Goal: Transaction & Acquisition: Purchase product/service

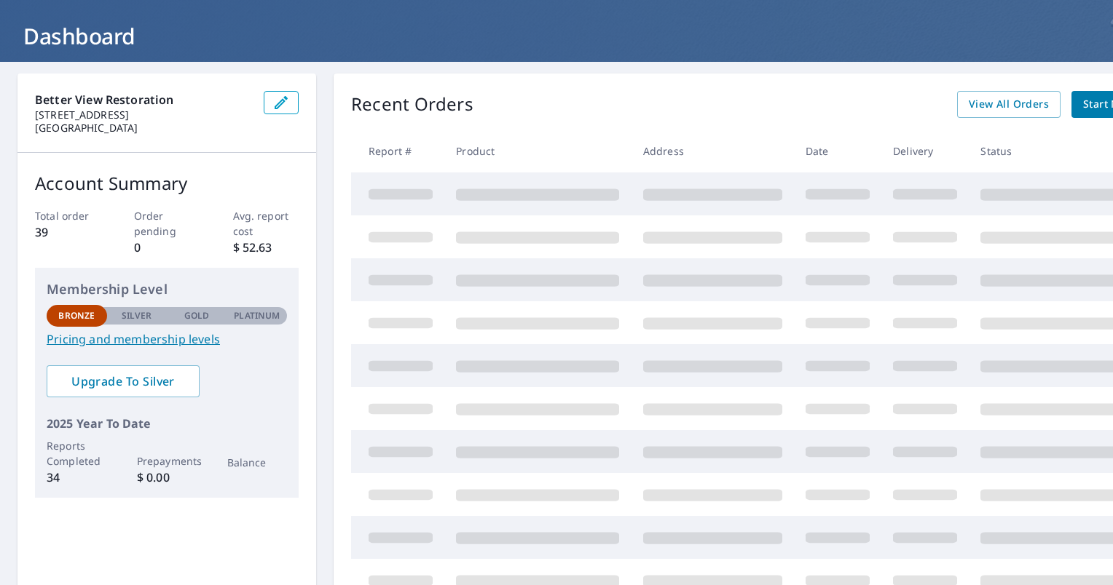
scroll to position [146, 0]
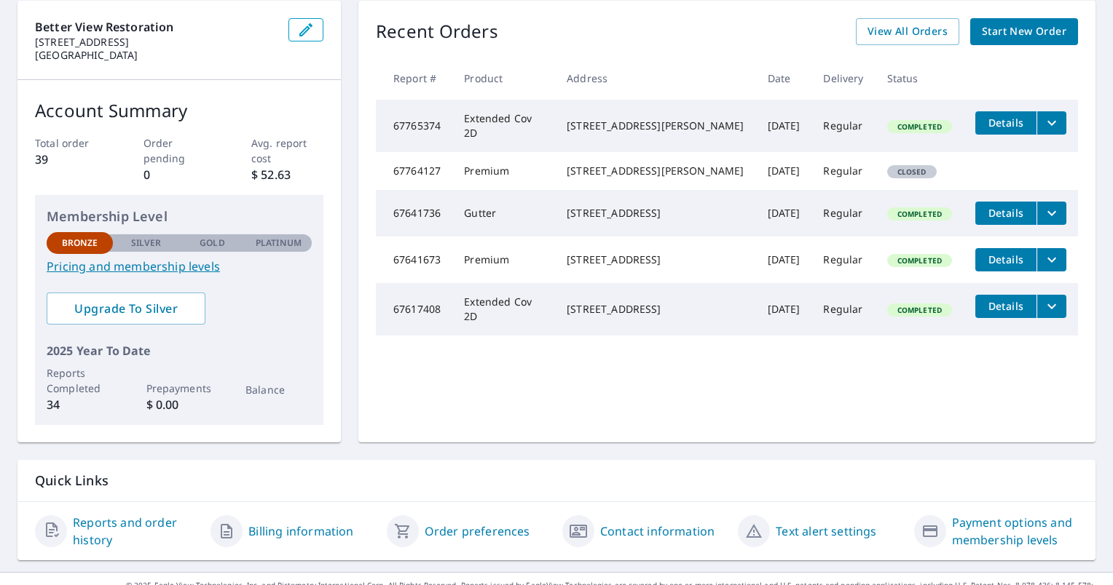
click at [149, 267] on link "Pricing and membership levels" at bounding box center [179, 266] width 265 height 17
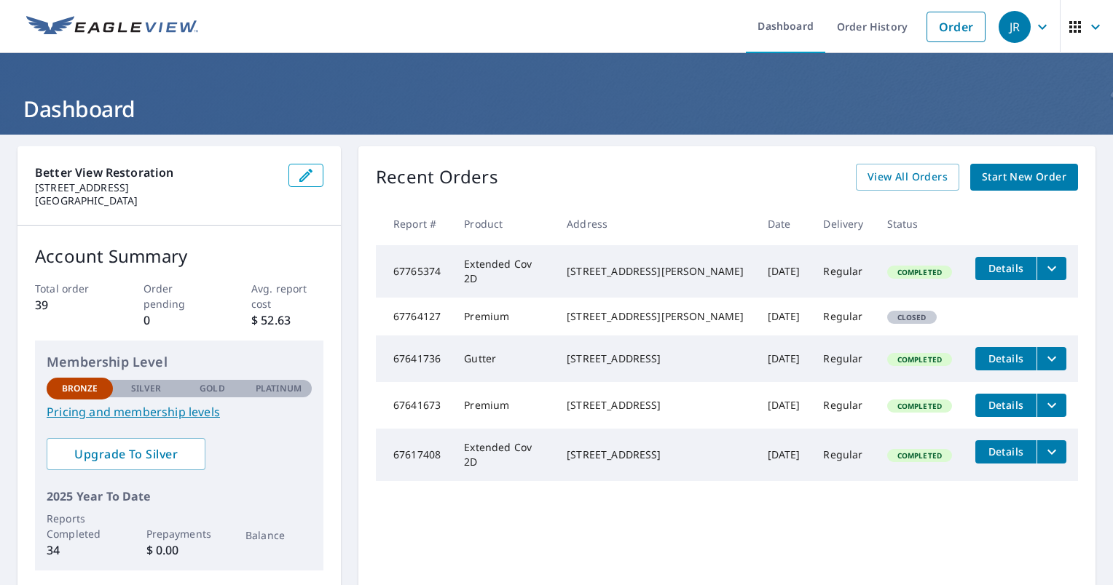
click at [1002, 176] on span "Start New Order" at bounding box center [1024, 177] width 84 height 18
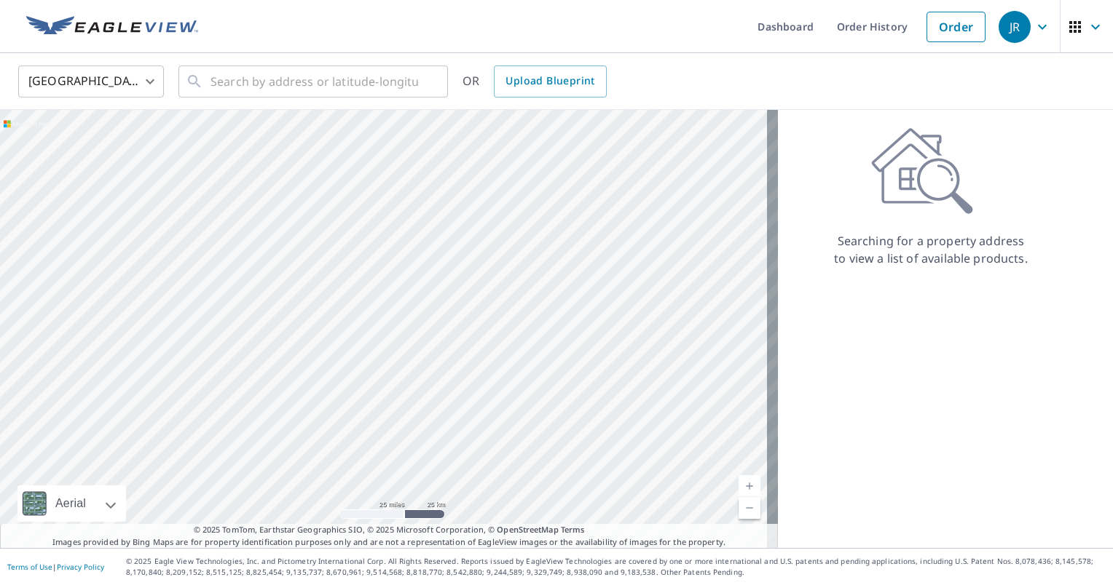
drag, startPoint x: 441, startPoint y: 226, endPoint x: 370, endPoint y: 293, distance: 97.4
click at [370, 293] on div at bounding box center [389, 329] width 778 height 438
drag, startPoint x: 506, startPoint y: 393, endPoint x: 515, endPoint y: 268, distance: 125.6
click at [515, 268] on div at bounding box center [389, 329] width 778 height 438
drag, startPoint x: 540, startPoint y: 364, endPoint x: 504, endPoint y: 278, distance: 93.3
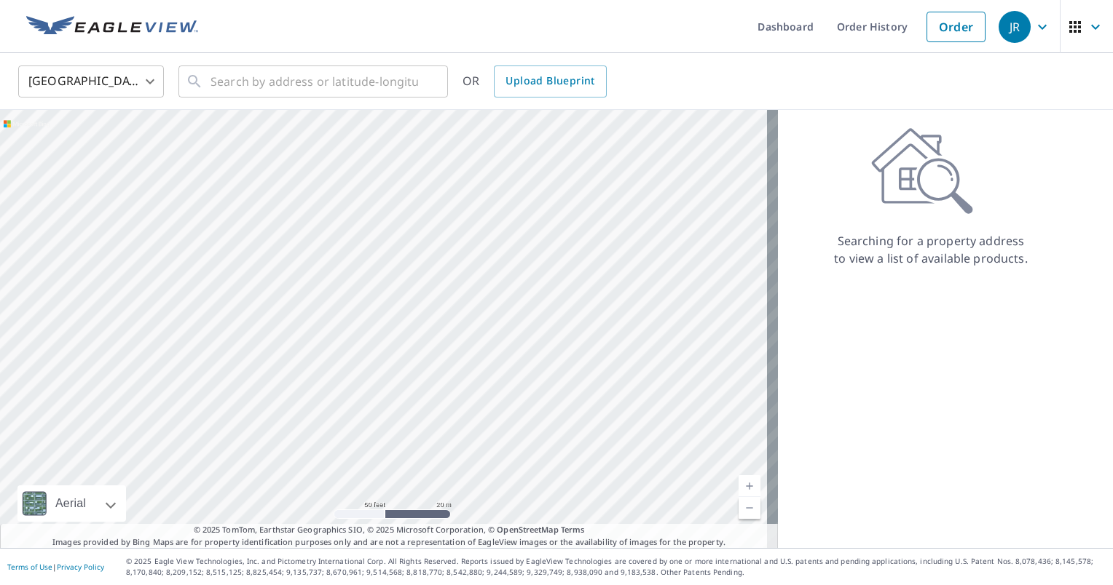
click at [504, 278] on div at bounding box center [389, 329] width 778 height 438
click at [309, 75] on input "text" at bounding box center [314, 81] width 208 height 41
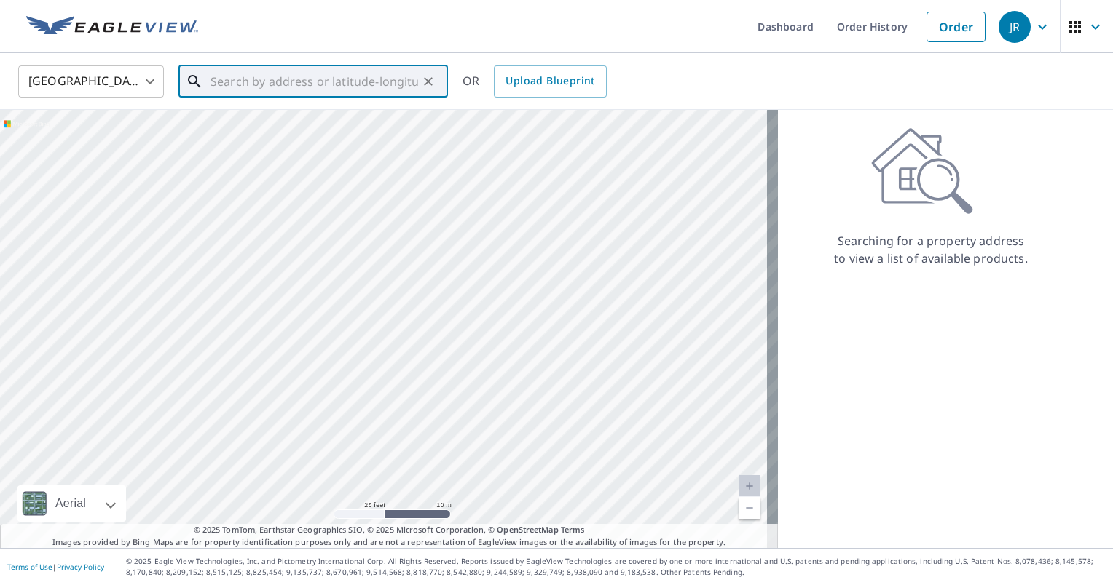
paste input "[STREET_ADDRESS][US_STATE]"
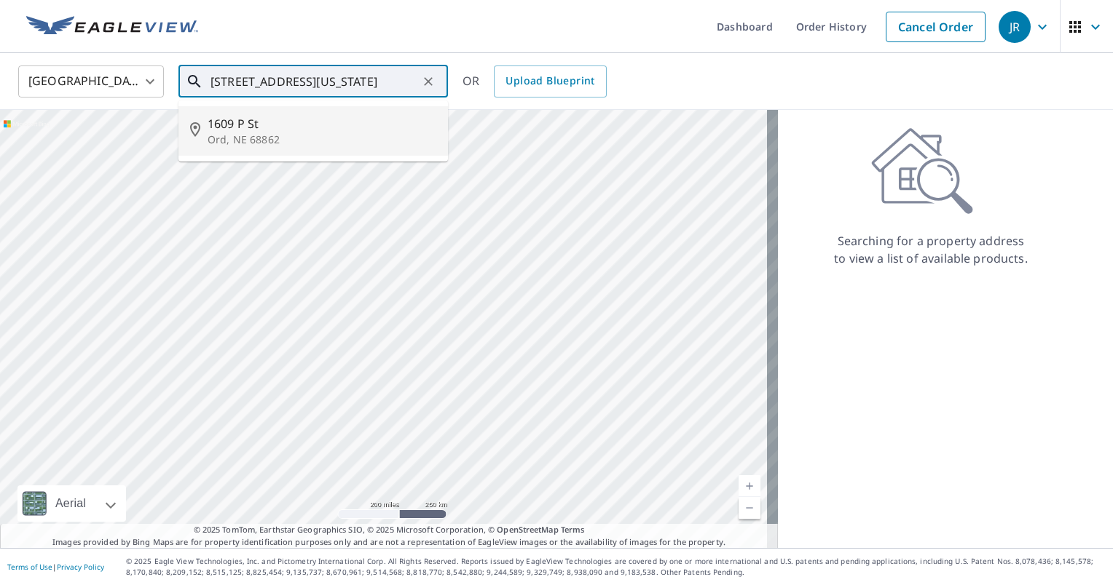
click at [324, 128] on span "1609 P St" at bounding box center [322, 123] width 229 height 17
type input "[STREET_ADDRESS]"
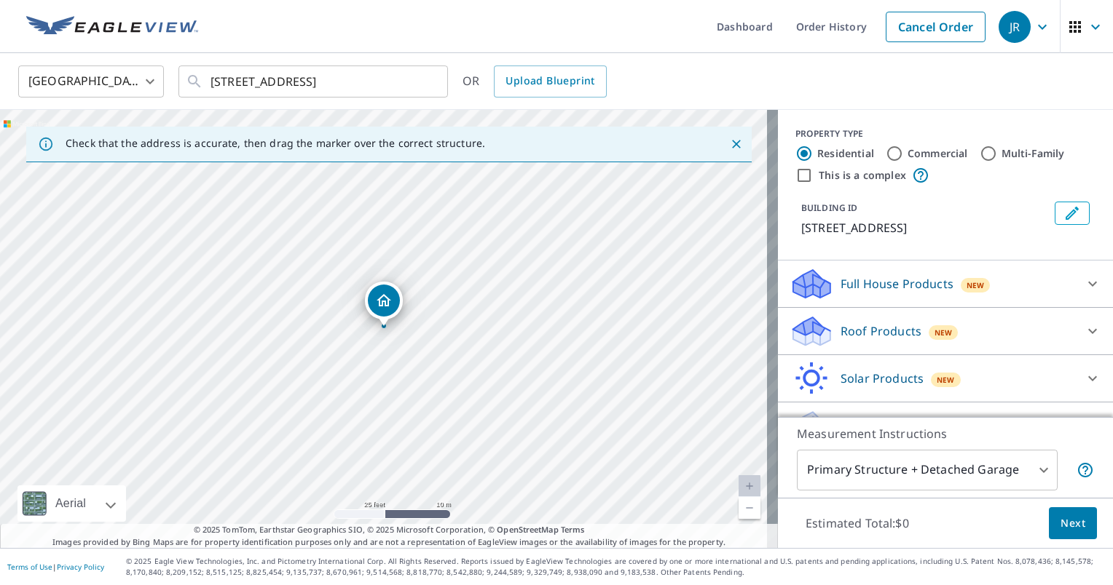
scroll to position [32, 0]
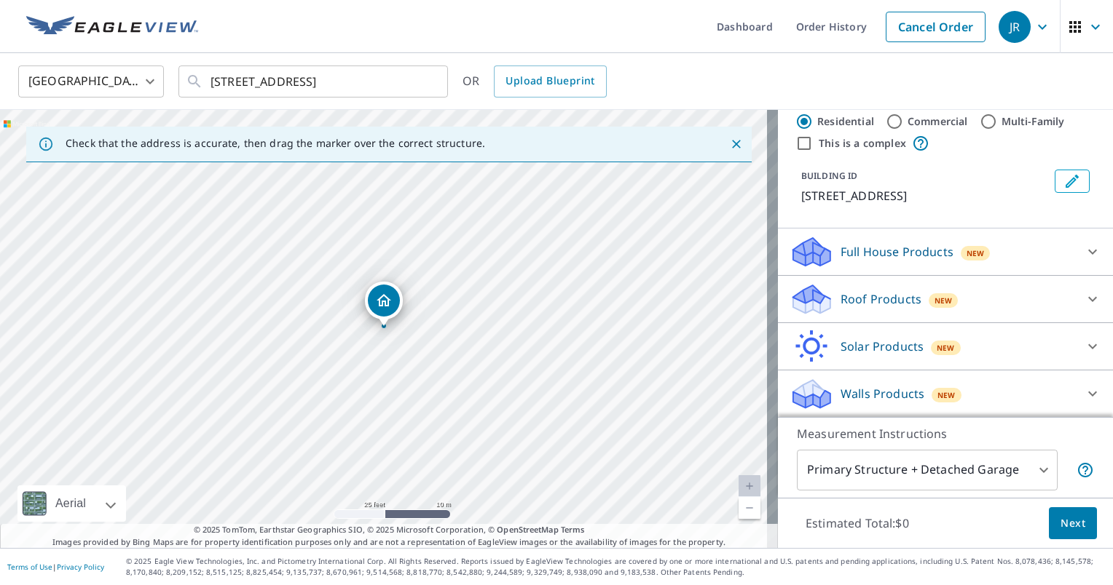
click at [985, 291] on div "Roof Products New" at bounding box center [931, 300] width 285 height 34
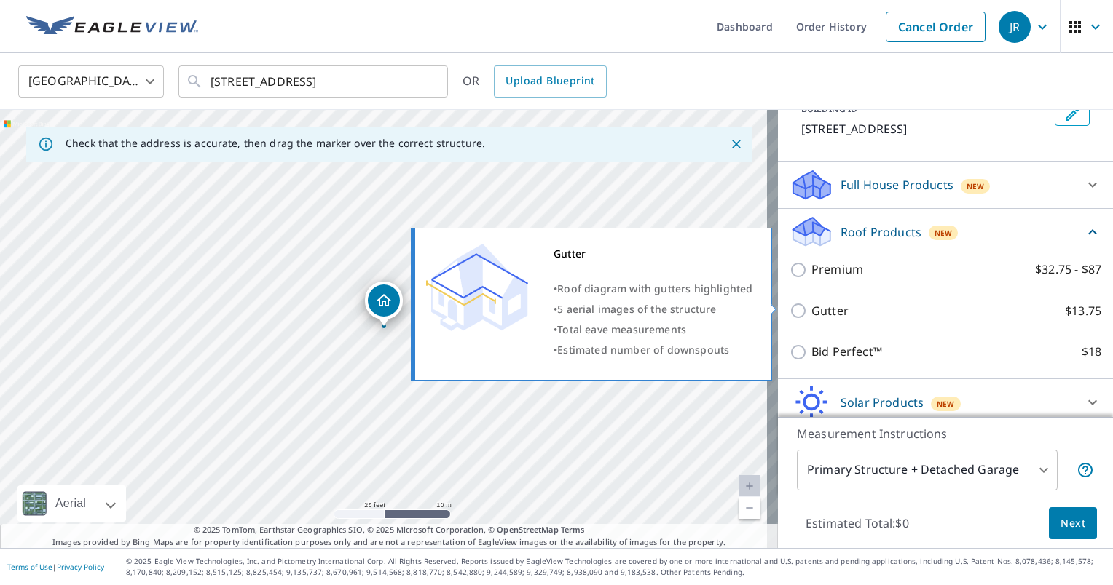
scroll to position [105, 0]
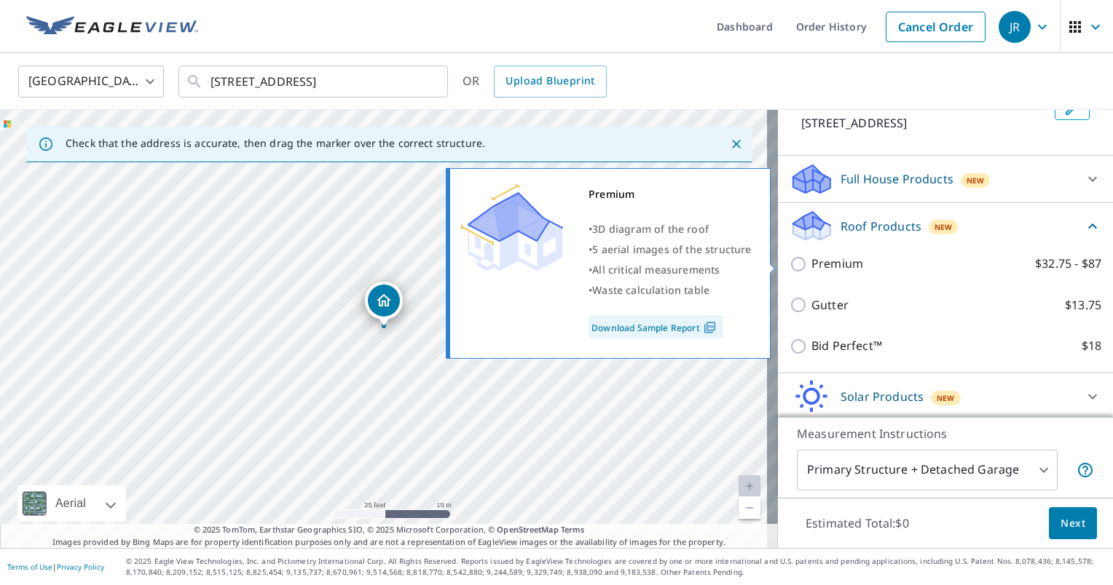
click at [789, 265] on input "Premium $32.75 - $87" at bounding box center [800, 264] width 22 height 17
checkbox input "true"
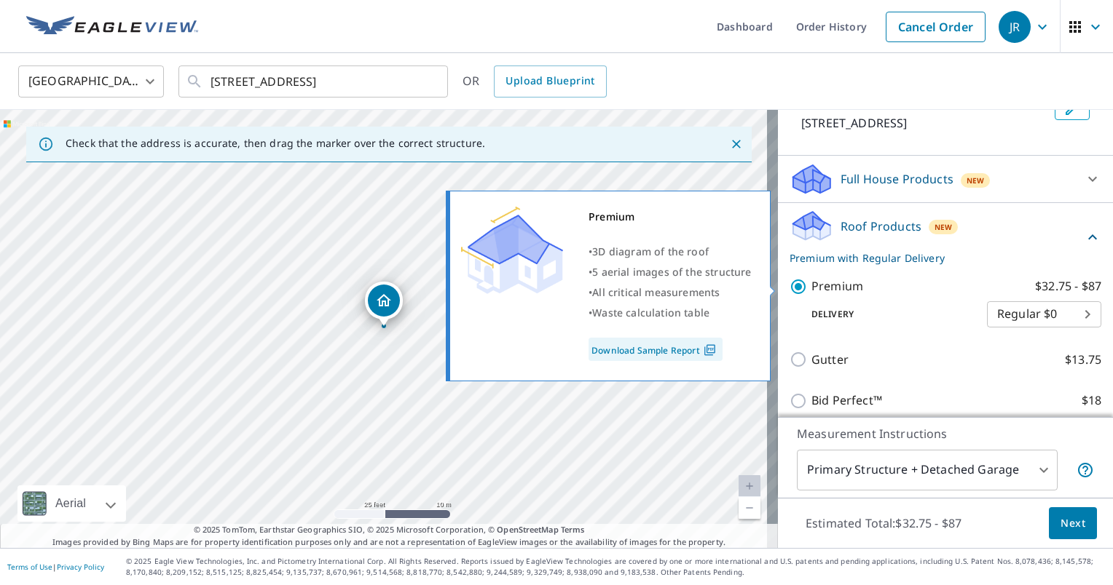
click at [666, 352] on div "Premium • 3D diagram of the roof • 5 aerial images of the structure • All criti…" at bounding box center [615, 286] width 334 height 200
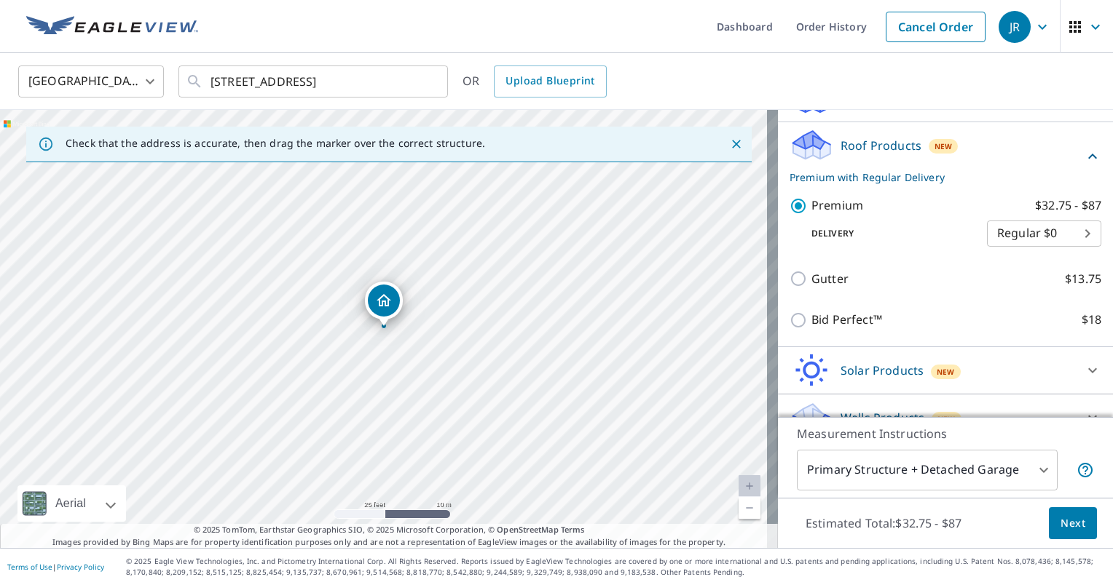
scroll to position [209, 0]
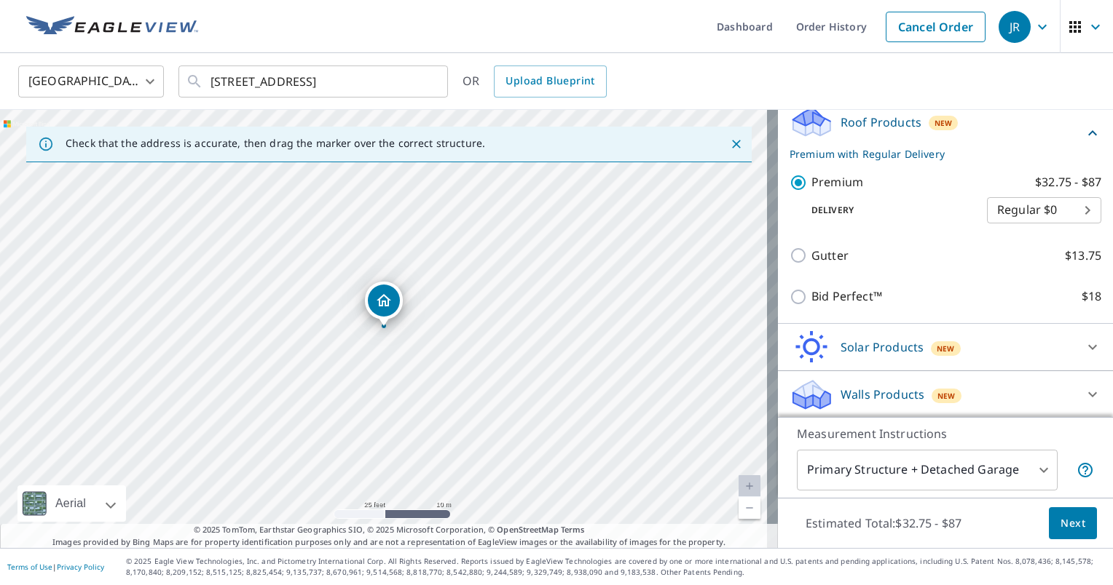
click at [1036, 469] on body "[PERSON_NAME] Dashboard Order History Cancel Order JR United States [GEOGRAPHIC…" at bounding box center [556, 292] width 1113 height 585
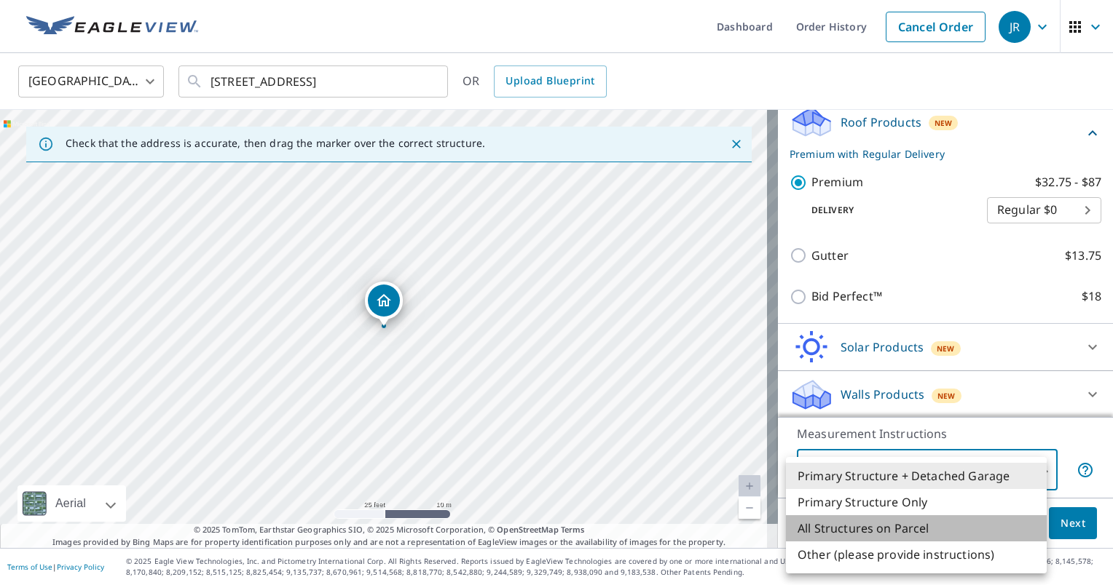
click at [957, 527] on li "All Structures on Parcel" at bounding box center [916, 529] width 261 height 26
type input "3"
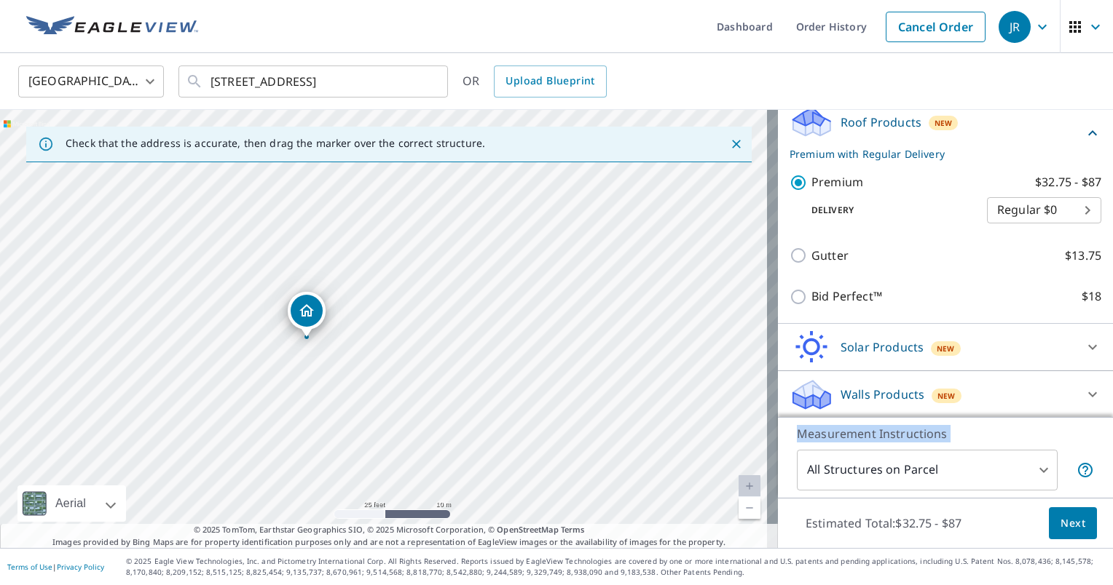
drag, startPoint x: 1062, startPoint y: 449, endPoint x: 1068, endPoint y: 404, distance: 44.7
click at [1068, 404] on div "PROPERTY TYPE Residential Commercial Multi-Family This is a complex BUILDING ID…" at bounding box center [945, 329] width 335 height 438
click at [1072, 525] on span "Next" at bounding box center [1072, 524] width 25 height 18
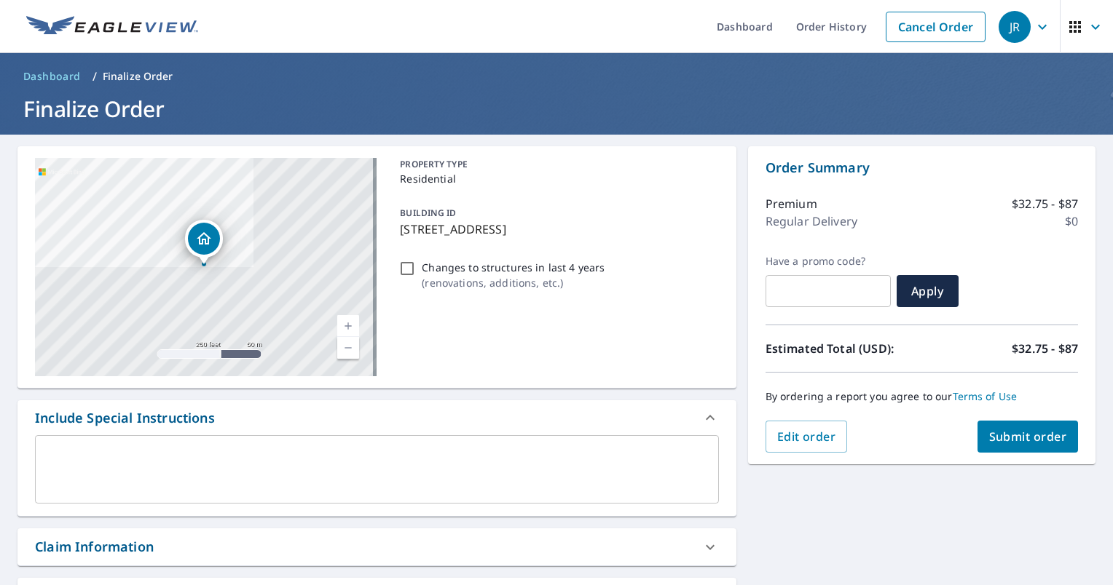
click at [1017, 433] on span "Submit order" at bounding box center [1028, 437] width 78 height 16
checkbox input "true"
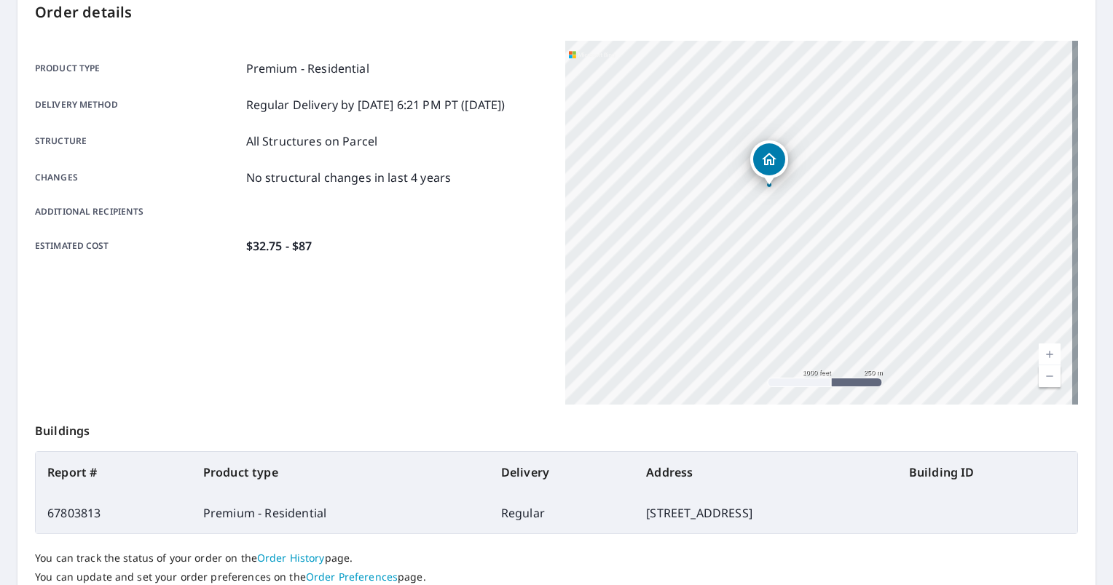
scroll to position [271, 0]
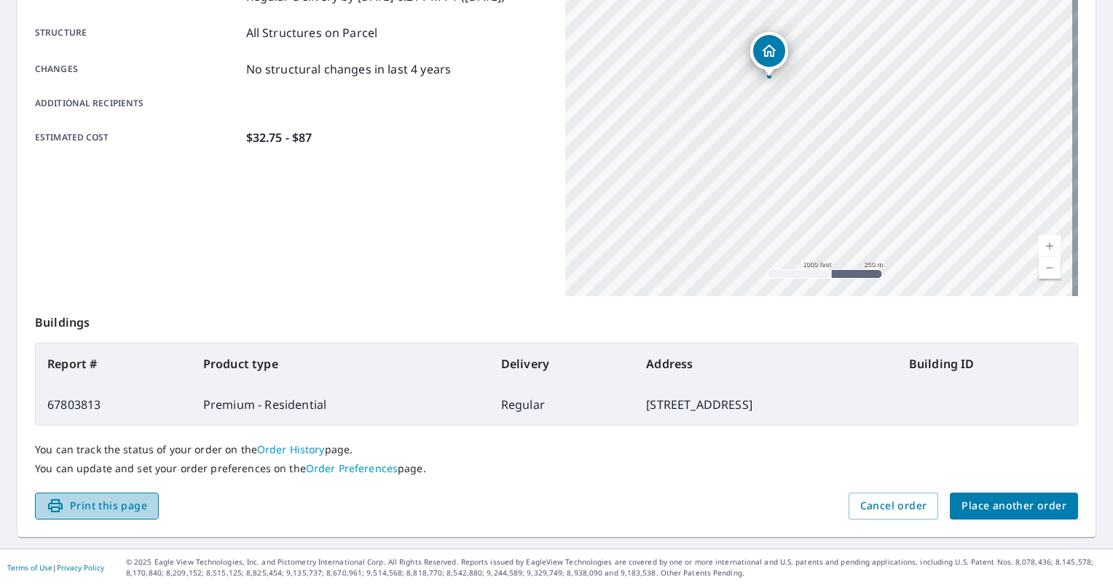
click at [83, 501] on span "Print this page" at bounding box center [97, 506] width 100 height 18
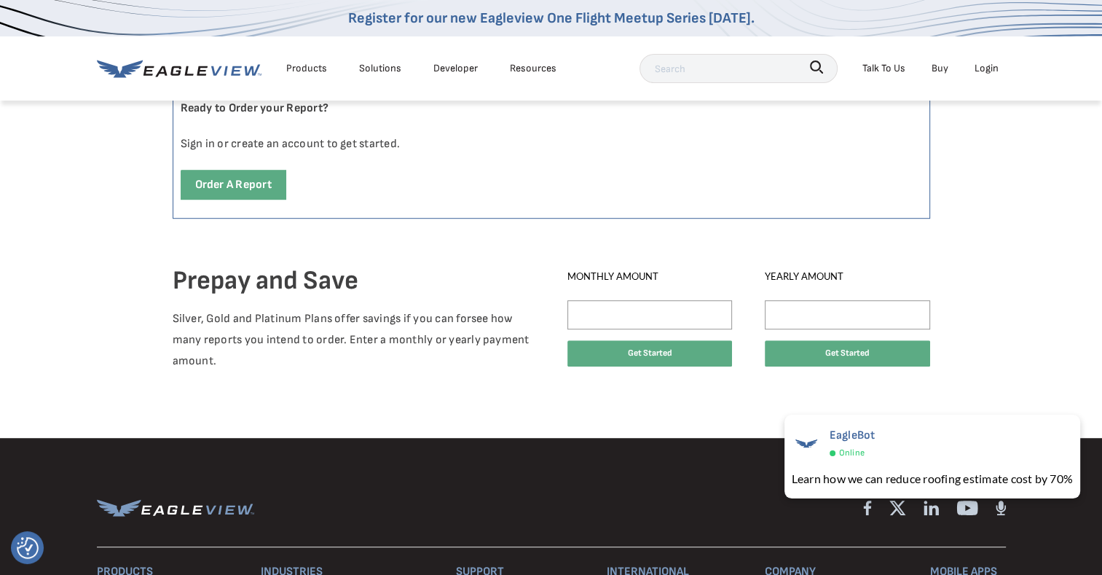
scroll to position [874, 0]
